Goal: Task Accomplishment & Management: Manage account settings

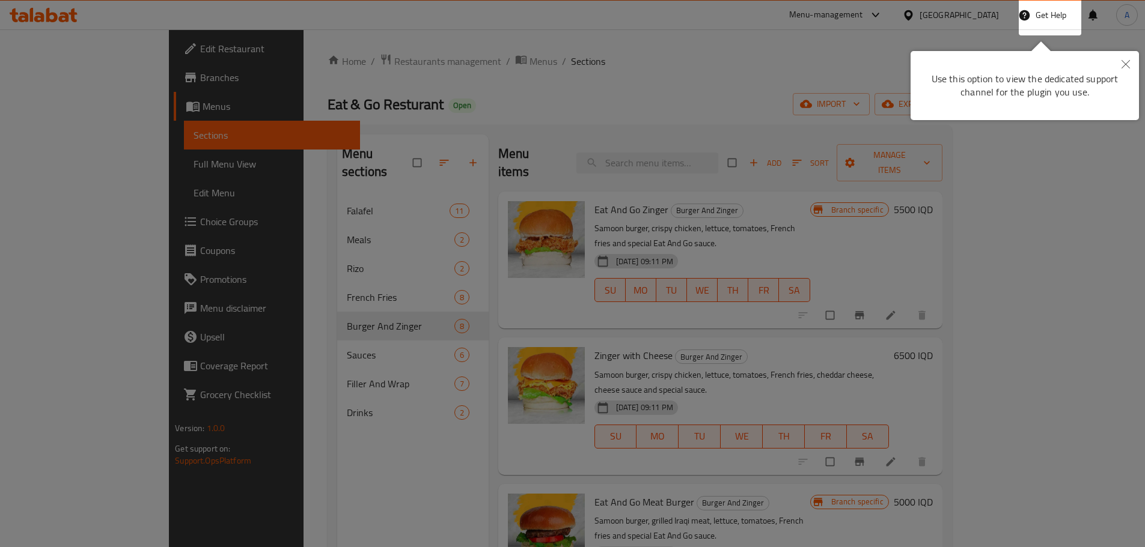
click at [1126, 62] on icon "Close" at bounding box center [1125, 64] width 8 height 8
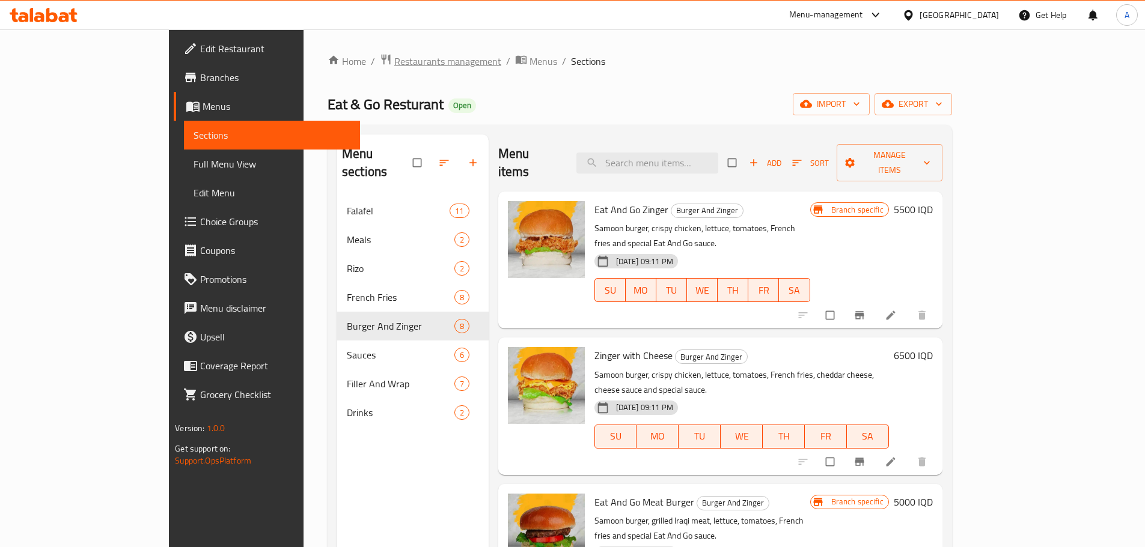
click at [394, 61] on span "Restaurants management" at bounding box center [447, 61] width 107 height 14
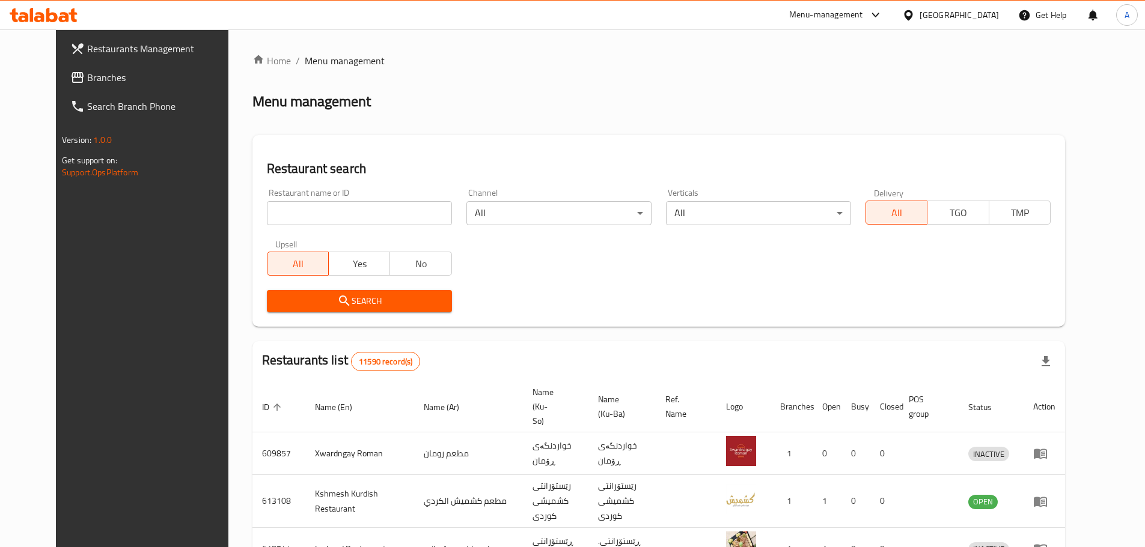
drag, startPoint x: 345, startPoint y: 217, endPoint x: 342, endPoint y: 211, distance: 7.3
click at [342, 211] on input "search" at bounding box center [359, 213] width 185 height 24
paste input "[PERSON_NAME]"
type input "[PERSON_NAME]"
click button "Search" at bounding box center [359, 301] width 185 height 22
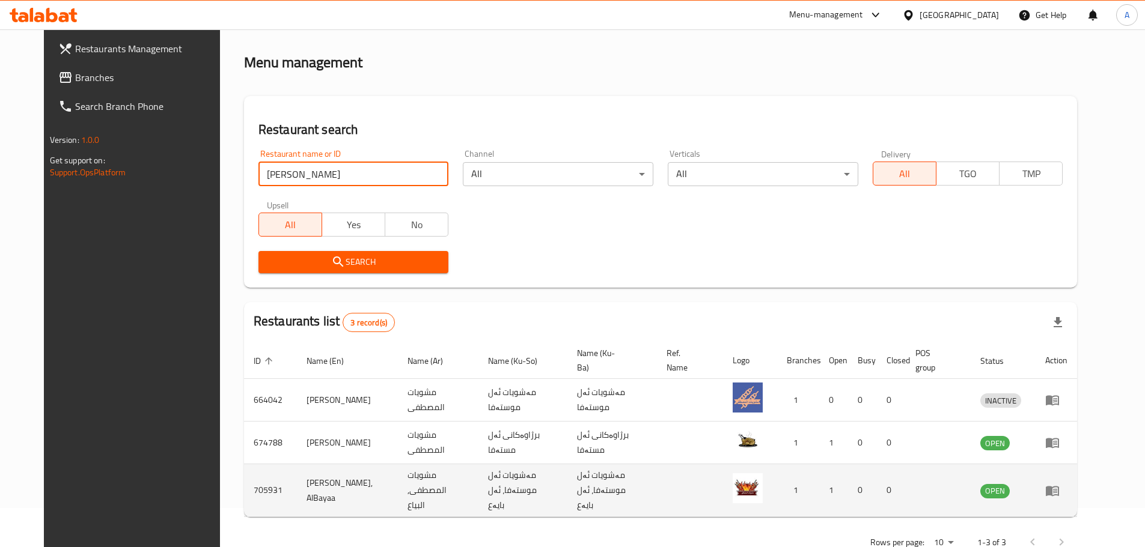
scroll to position [64, 0]
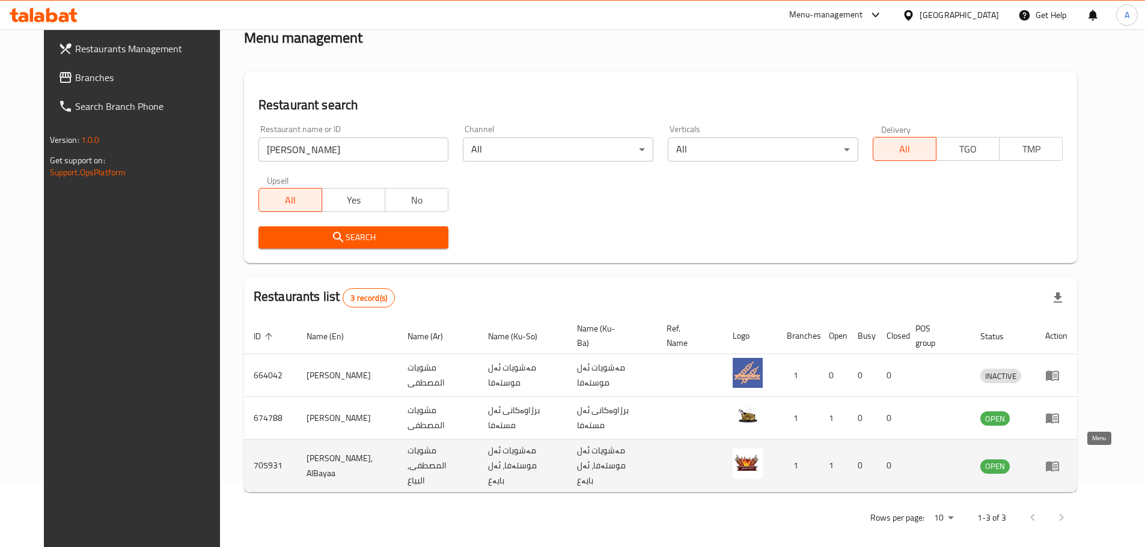
click at [1059, 466] on icon "enhanced table" at bounding box center [1051, 466] width 13 height 10
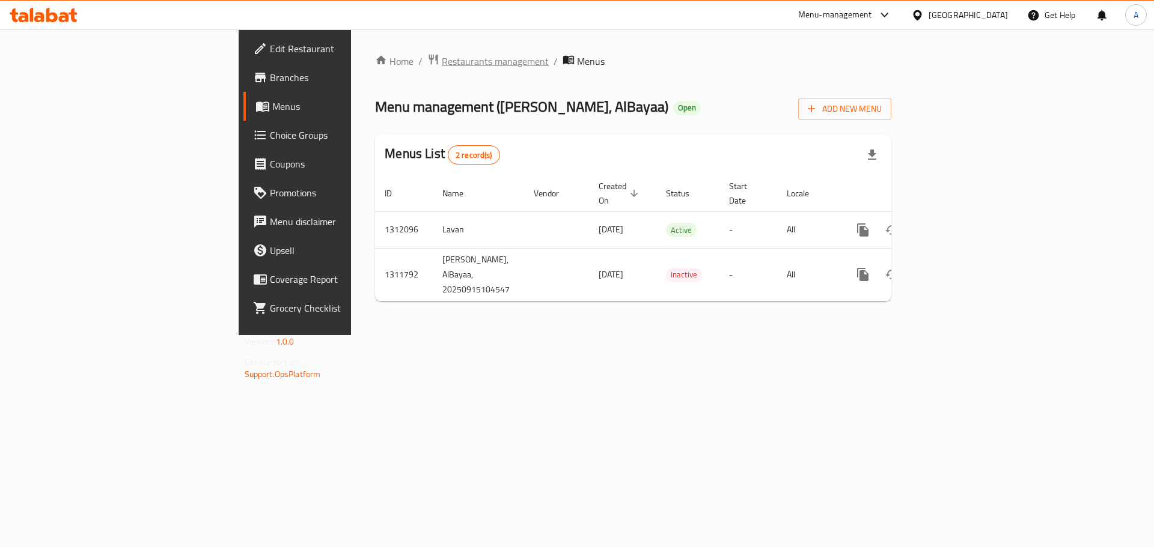
click at [442, 61] on span "Restaurants management" at bounding box center [495, 61] width 107 height 14
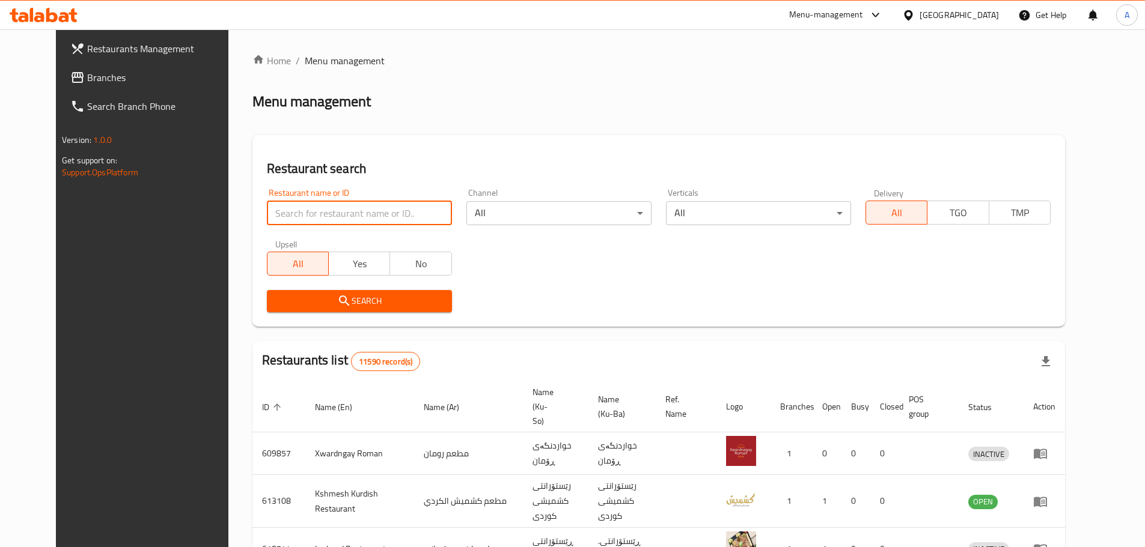
click at [337, 214] on input "search" at bounding box center [359, 213] width 185 height 24
paste input "[PERSON_NAME]"
type input "[PERSON_NAME]"
click button "Search" at bounding box center [359, 301] width 185 height 22
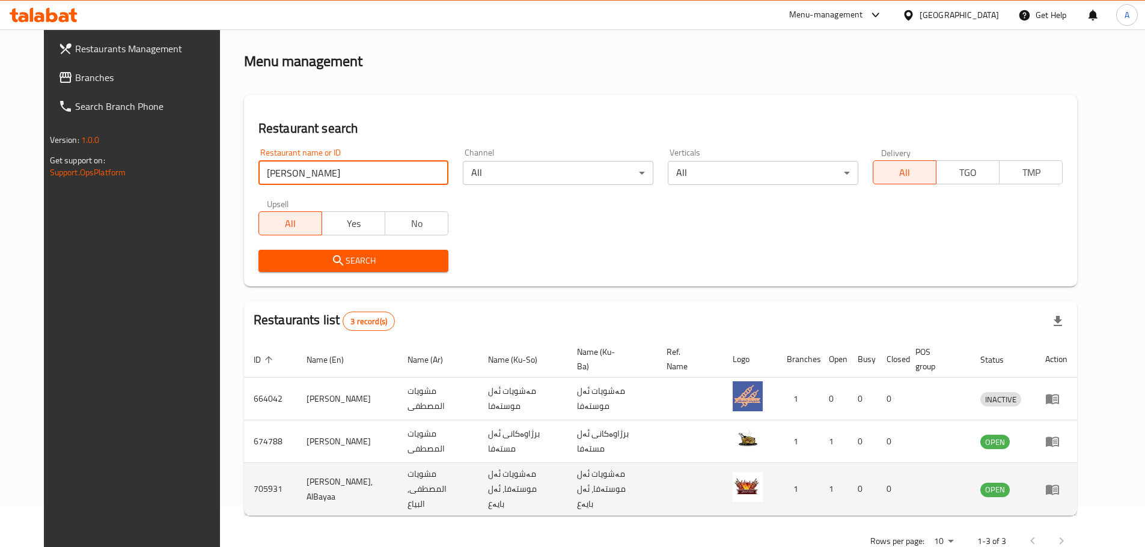
scroll to position [64, 0]
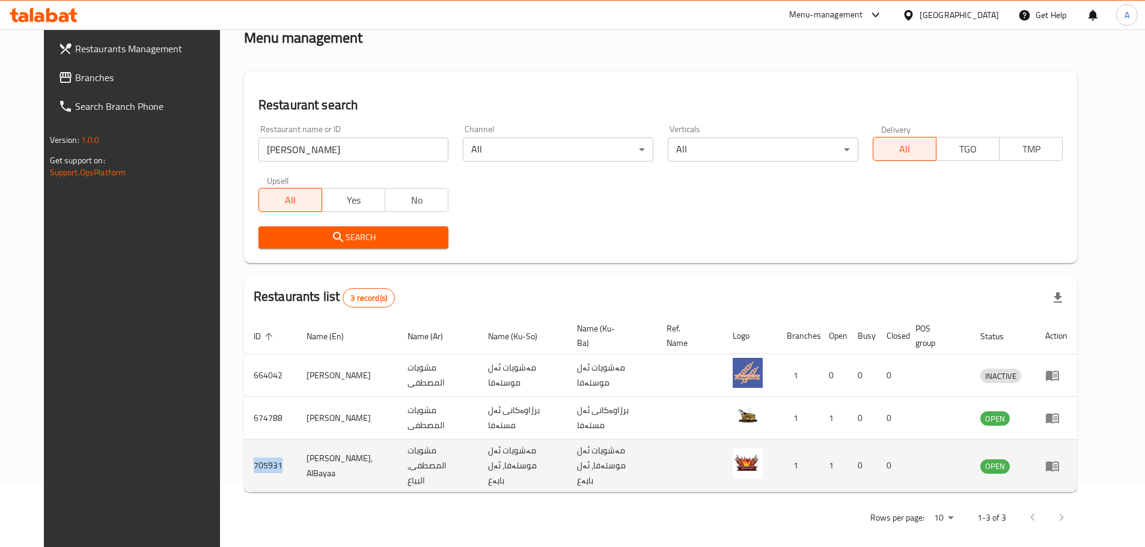
drag, startPoint x: 253, startPoint y: 461, endPoint x: 225, endPoint y: 462, distance: 28.2
click at [244, 462] on td "705931" at bounding box center [270, 466] width 53 height 53
copy td "705931"
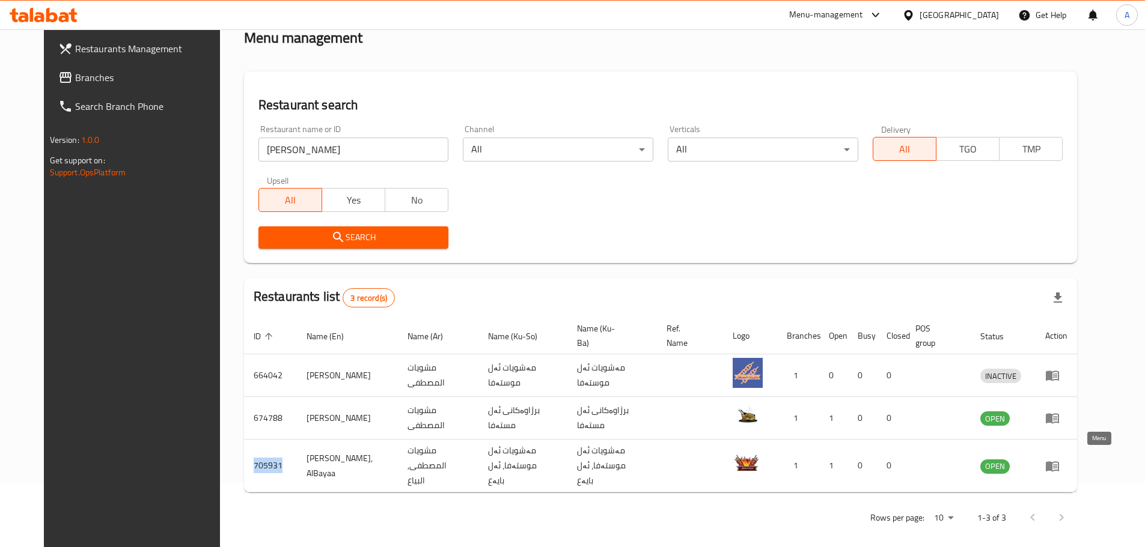
click at [1057, 464] on icon "enhanced table" at bounding box center [1055, 466] width 4 height 5
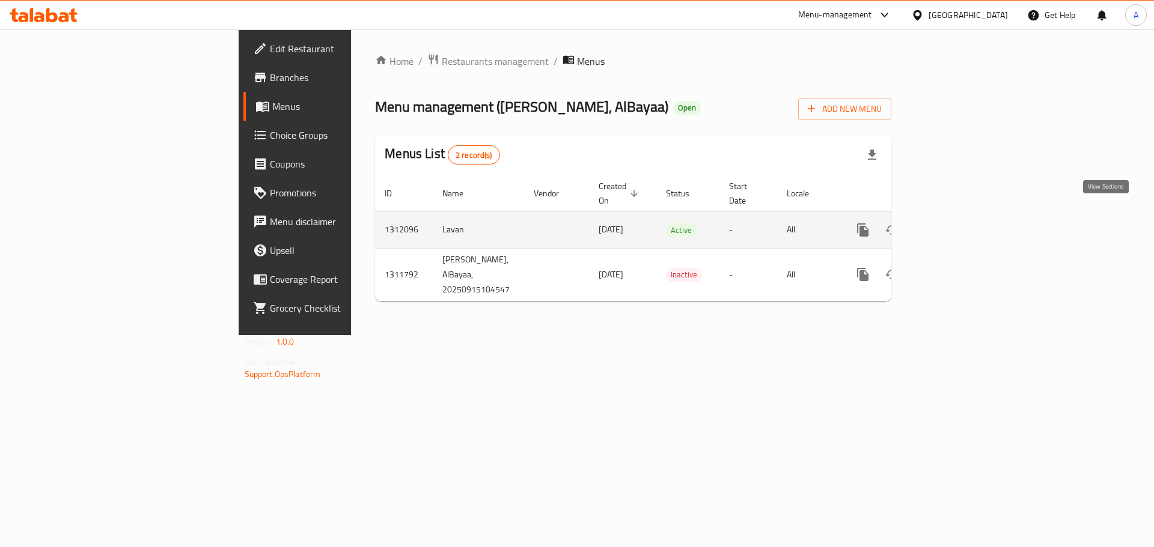
click at [956, 223] on icon "enhanced table" at bounding box center [949, 230] width 14 height 14
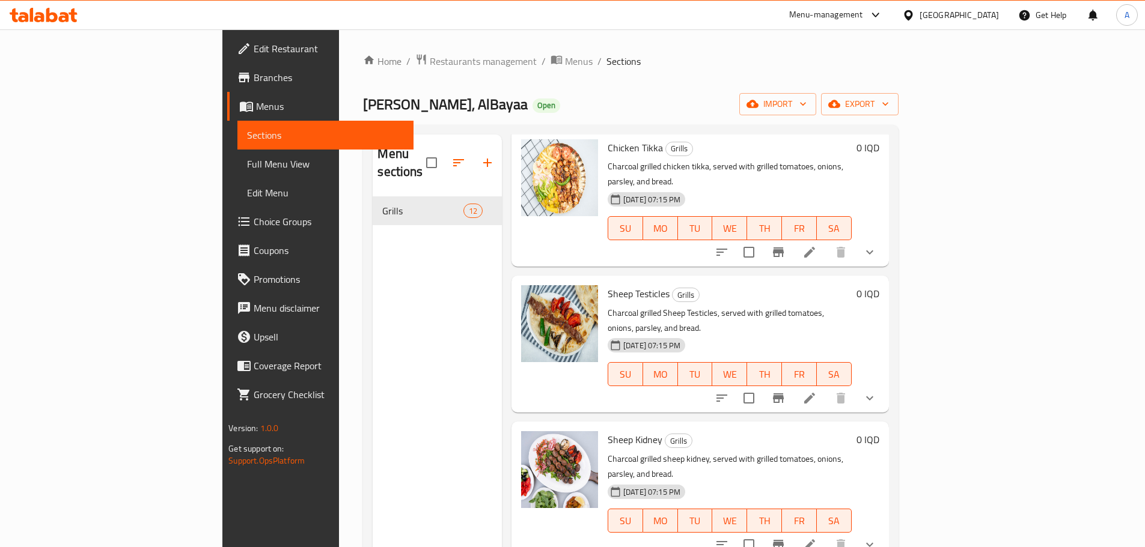
scroll to position [961, 0]
